Goal: Browse casually

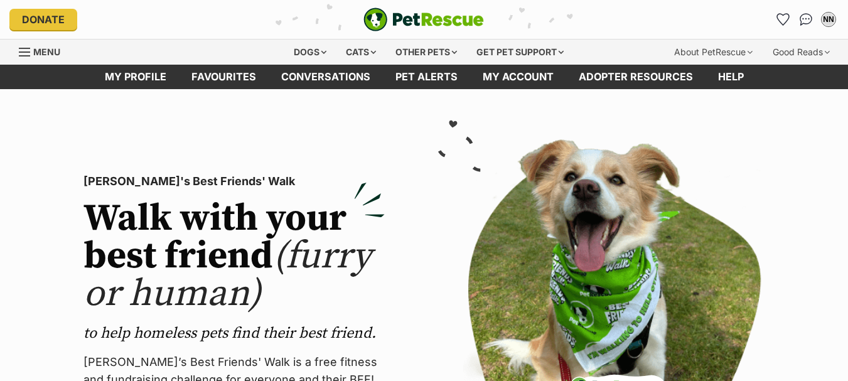
click at [425, 14] on img "PetRescue" at bounding box center [424, 20] width 121 height 24
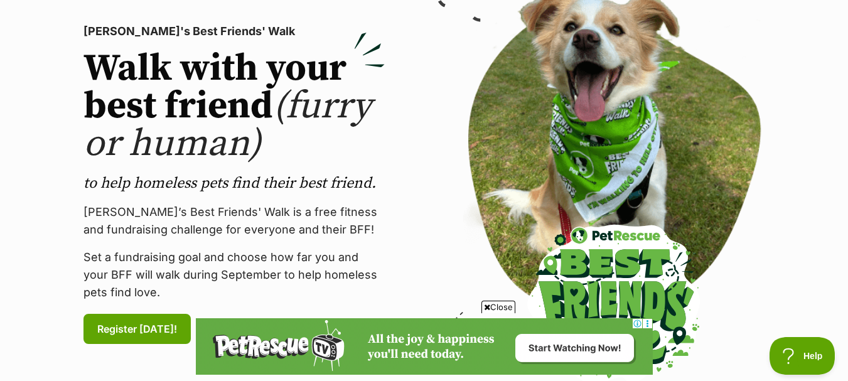
scroll to position [151, 0]
click at [507, 303] on span "Close" at bounding box center [499, 307] width 34 height 13
